Goal: Task Accomplishment & Management: Manage account settings

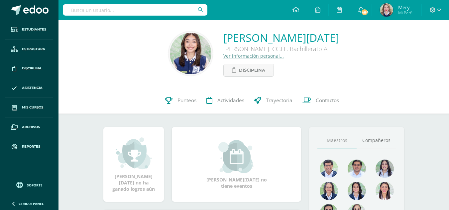
click at [92, 7] on input "text" at bounding box center [135, 9] width 144 height 11
click at [36, 92] on link "Asistencia" at bounding box center [29, 88] width 48 height 20
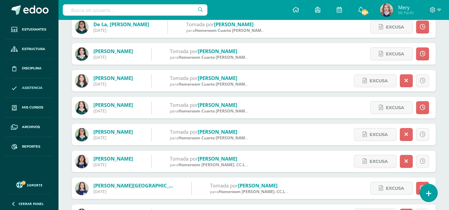
scroll to position [598, 0]
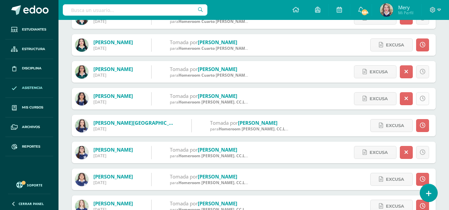
click at [428, 103] on link at bounding box center [422, 98] width 13 height 13
click at [425, 101] on link at bounding box center [422, 98] width 13 height 13
click at [406, 102] on icon at bounding box center [406, 99] width 4 height 6
